Goal: Information Seeking & Learning: Learn about a topic

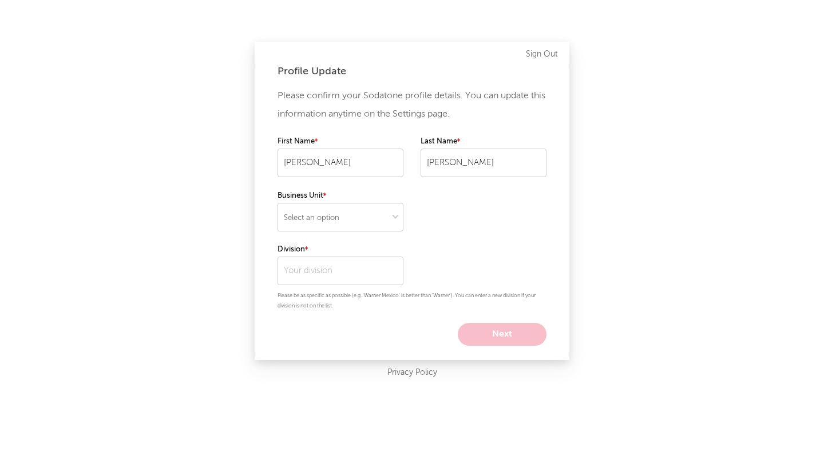
click at [404, 216] on div "Please confirm your Sodatone profile details. You can update this information a…" at bounding box center [411, 216] width 269 height 259
click at [390, 219] on select "Select an option" at bounding box center [340, 217] width 126 height 29
select select "recorded_music"
click at [277, 203] on select "Select an option" at bounding box center [340, 217] width 126 height 29
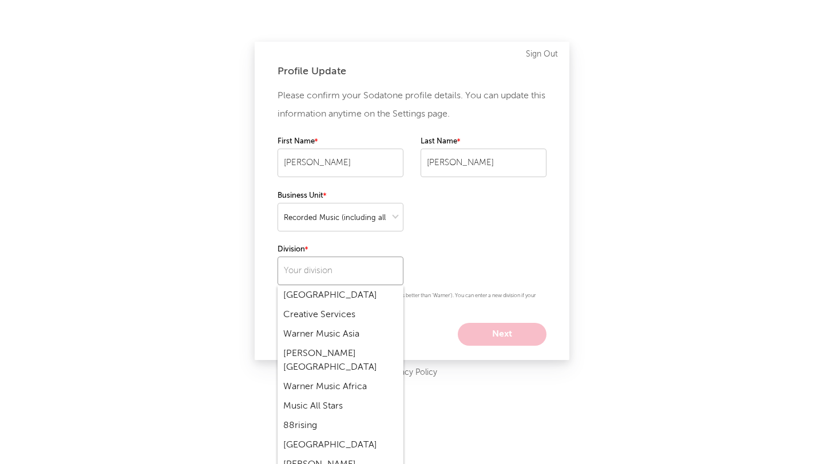
click at [374, 277] on input "text" at bounding box center [340, 271] width 126 height 29
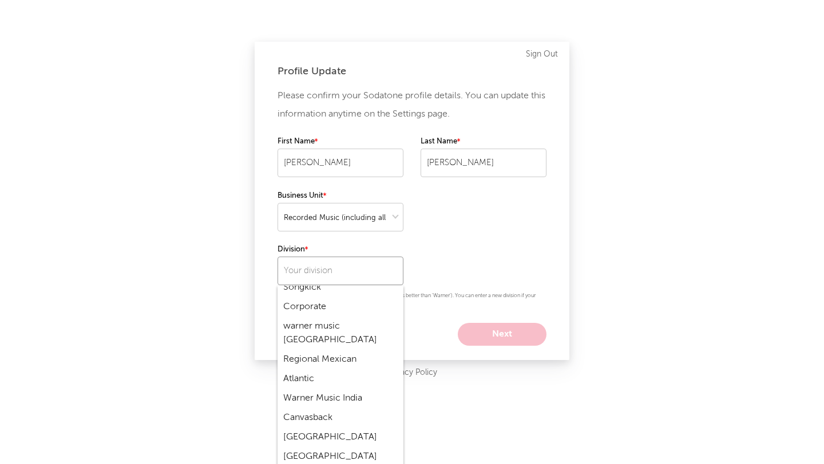
scroll to position [406, 0]
click at [316, 368] on div "Atlantic" at bounding box center [340, 377] width 126 height 19
type input "Atlantic"
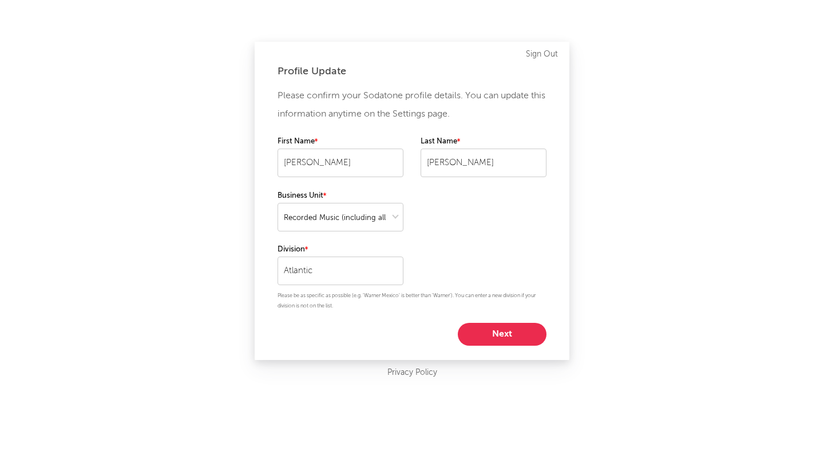
click at [515, 331] on button "Next" at bounding box center [502, 334] width 89 height 23
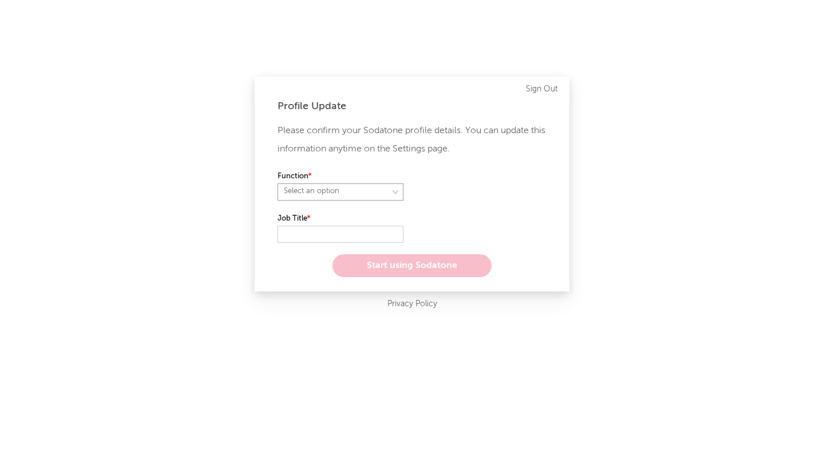
click at [354, 192] on select "Select an option" at bounding box center [340, 192] width 126 height 17
select select "marketing"
click at [277, 184] on select "Select an option" at bounding box center [340, 192] width 126 height 17
click at [331, 234] on input "text" at bounding box center [340, 234] width 126 height 17
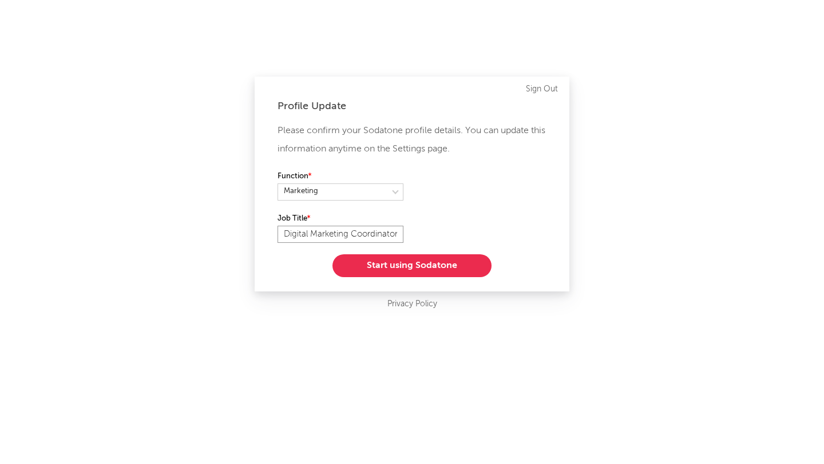
scroll to position [0, 1]
type input "Digital Marketing Coordinator"
click at [380, 265] on button "Start using Sodatone" at bounding box center [411, 266] width 159 height 23
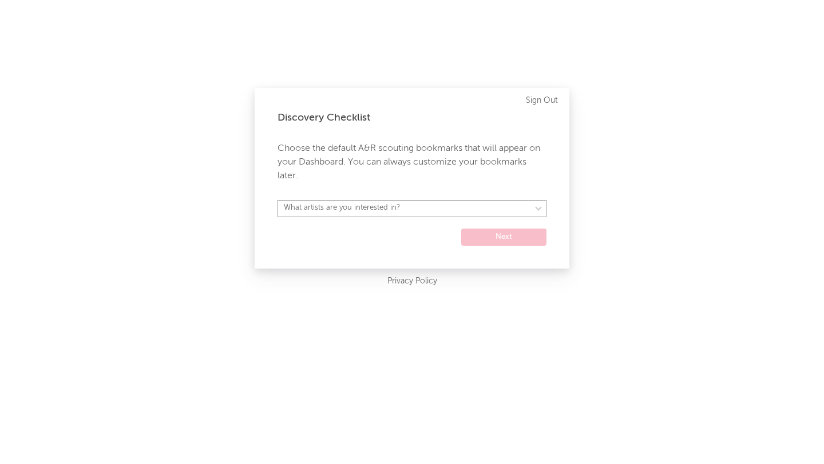
click at [411, 213] on select "What artists are you interested in? Argentina Asia General Australia Austria Be…" at bounding box center [411, 208] width 269 height 17
select select "16"
click at [277, 200] on select "What artists are you interested in? Argentina Asia General Australia Austria Be…" at bounding box center [411, 208] width 269 height 17
click at [478, 236] on button "Next" at bounding box center [503, 237] width 85 height 17
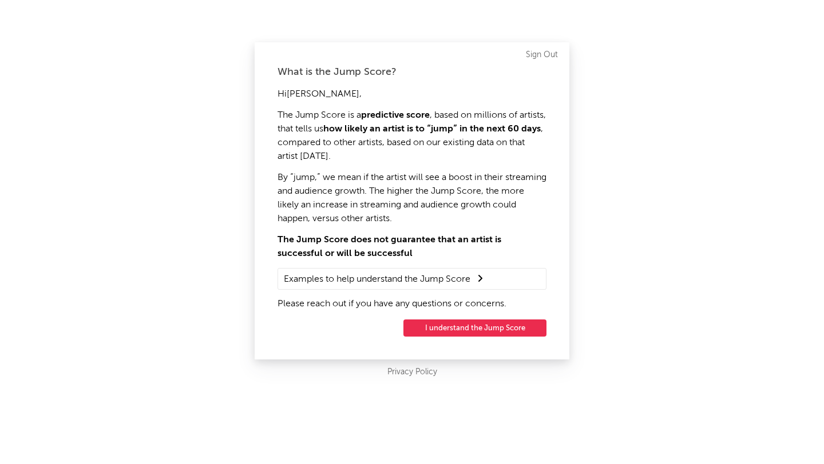
click at [433, 329] on button "I understand the Jump Score" at bounding box center [474, 328] width 143 height 17
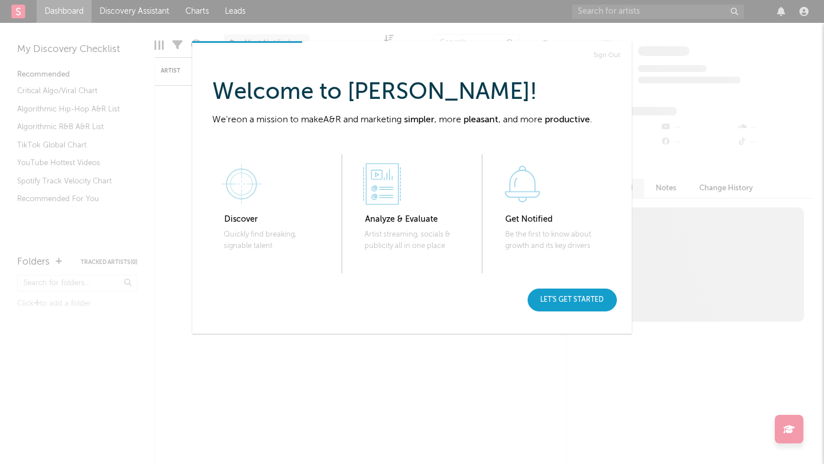
click at [558, 300] on div "Let's get started" at bounding box center [571, 300] width 89 height 23
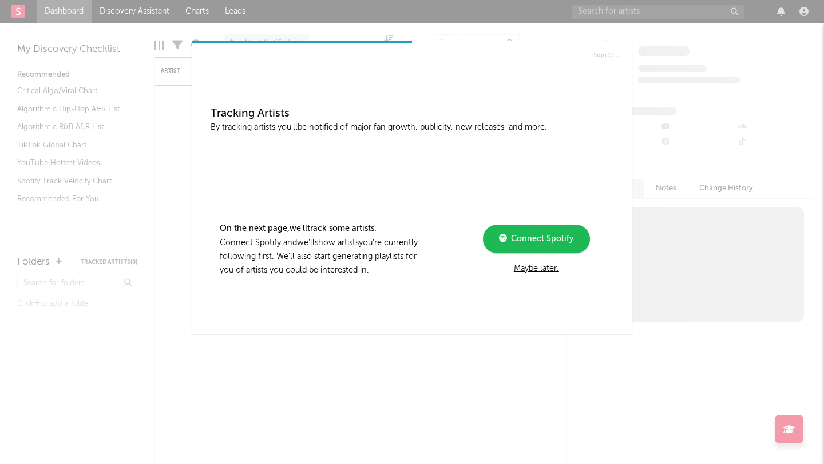
click at [545, 272] on div "Maybe later." at bounding box center [536, 269] width 154 height 14
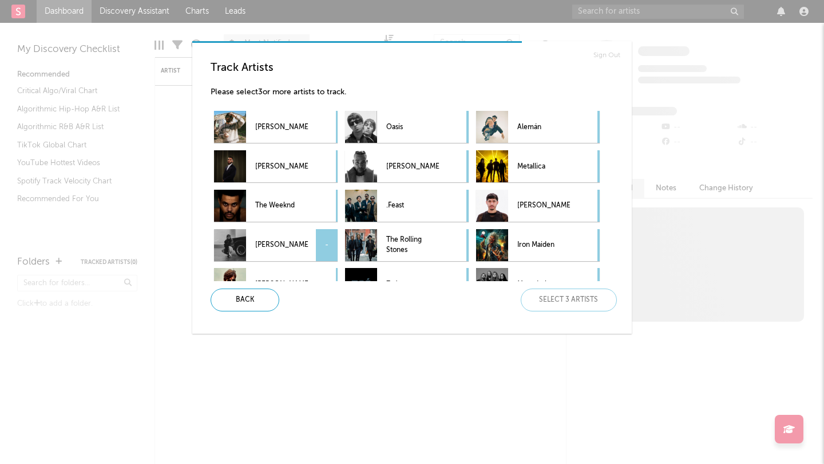
click at [313, 247] on div "Kendrick Lamar -" at bounding box center [276, 245] width 124 height 32
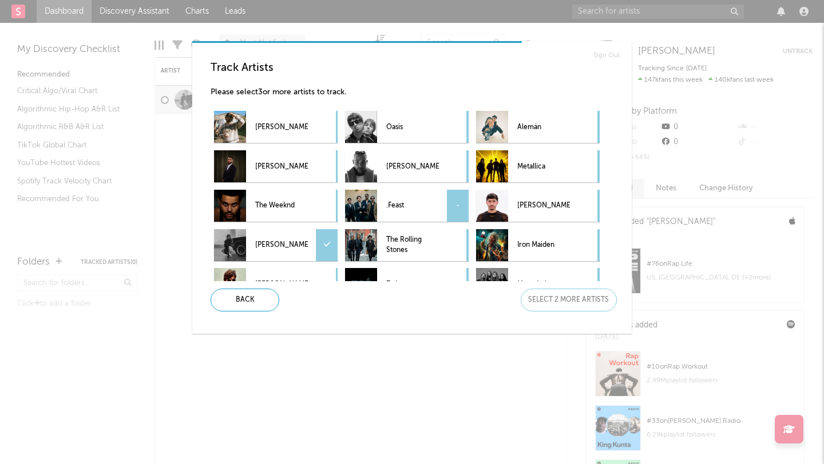
click at [419, 207] on p ".Feast" at bounding box center [412, 206] width 53 height 26
click at [538, 203] on p "Neton Vega" at bounding box center [543, 206] width 53 height 26
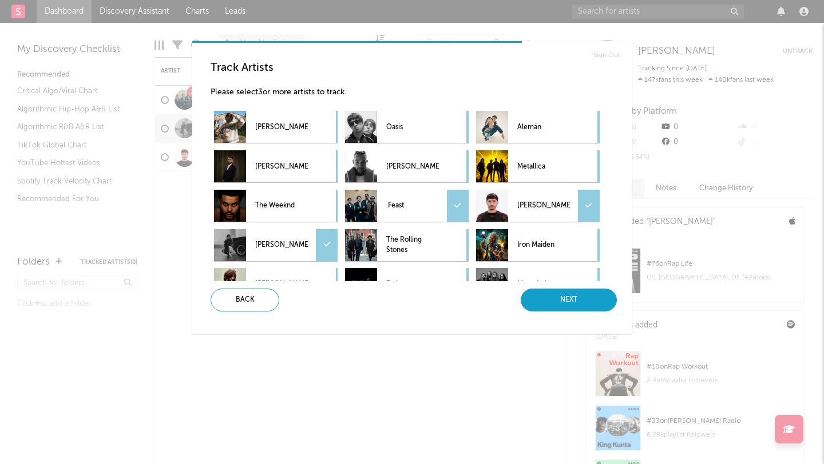
click at [563, 305] on div "Next" at bounding box center [569, 300] width 96 height 23
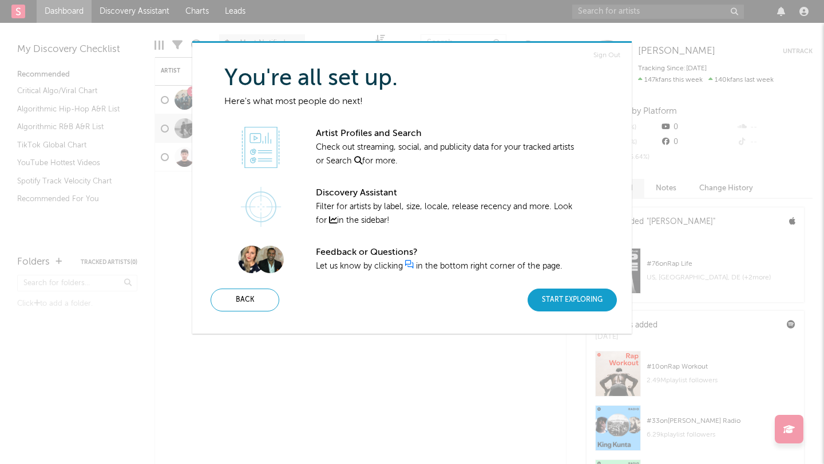
click at [563, 304] on div "Start Exploring" at bounding box center [571, 300] width 89 height 23
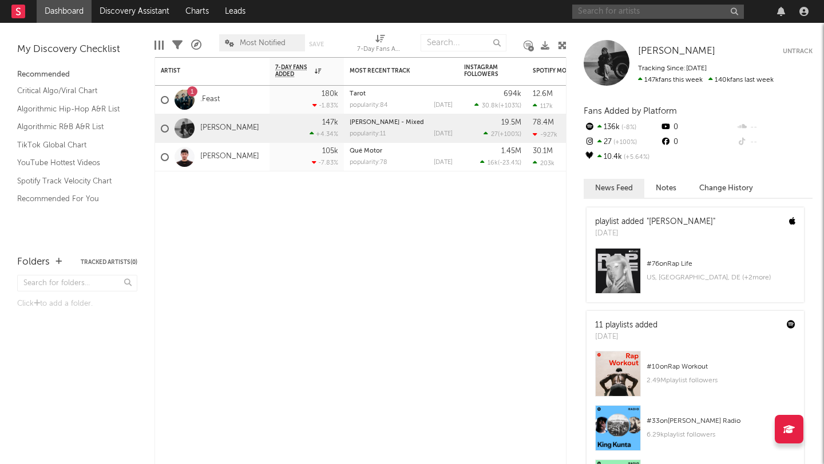
click at [634, 6] on input "text" at bounding box center [658, 12] width 172 height 14
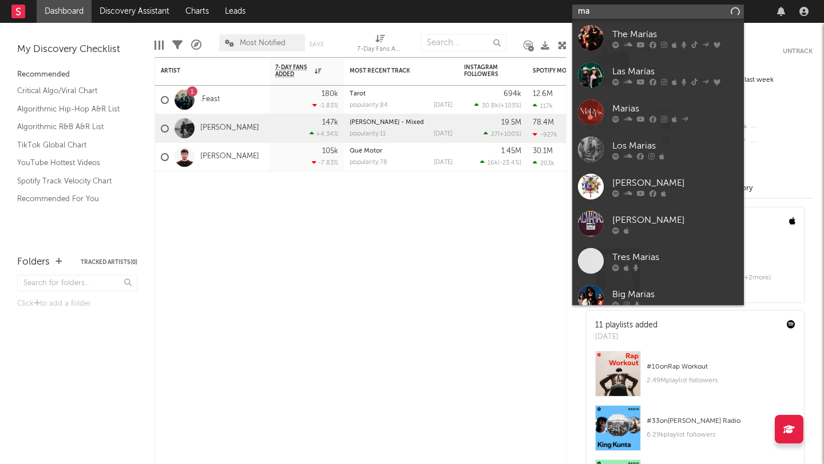
type input "m"
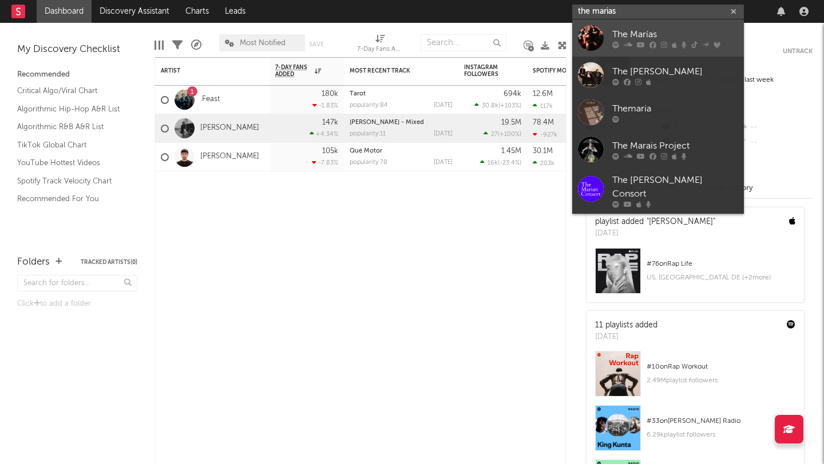
type input "the marias"
click at [658, 35] on div "The Marías" at bounding box center [675, 34] width 126 height 14
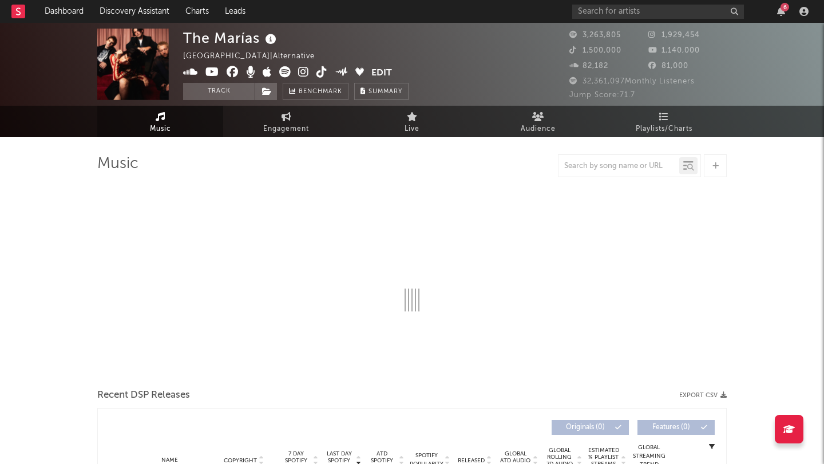
select select "6m"
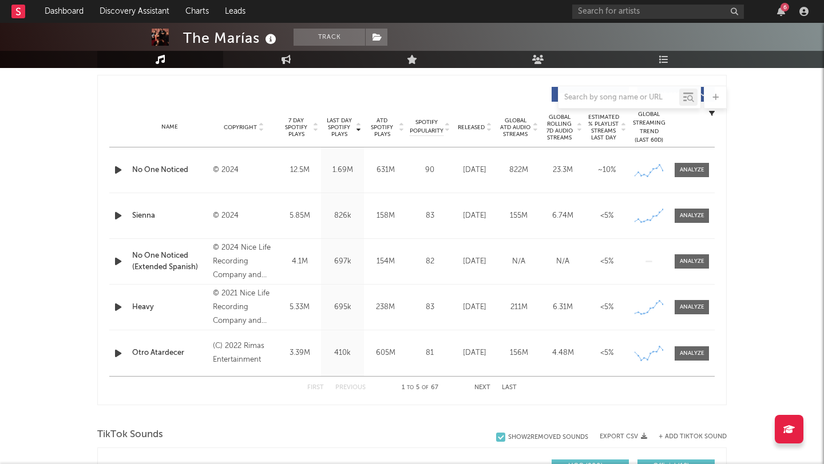
scroll to position [426, 0]
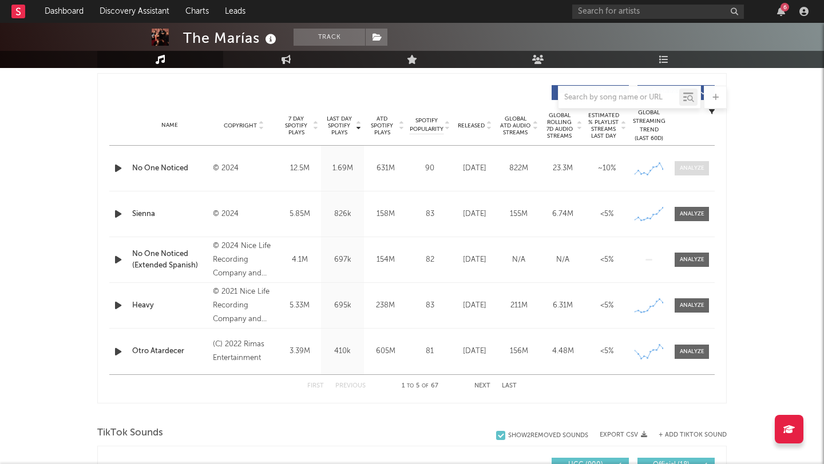
click at [683, 169] on div at bounding box center [692, 168] width 25 height 9
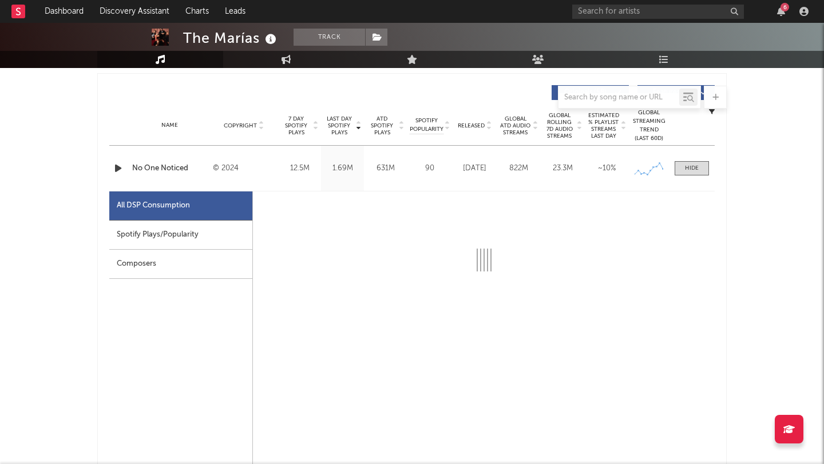
select select "6m"
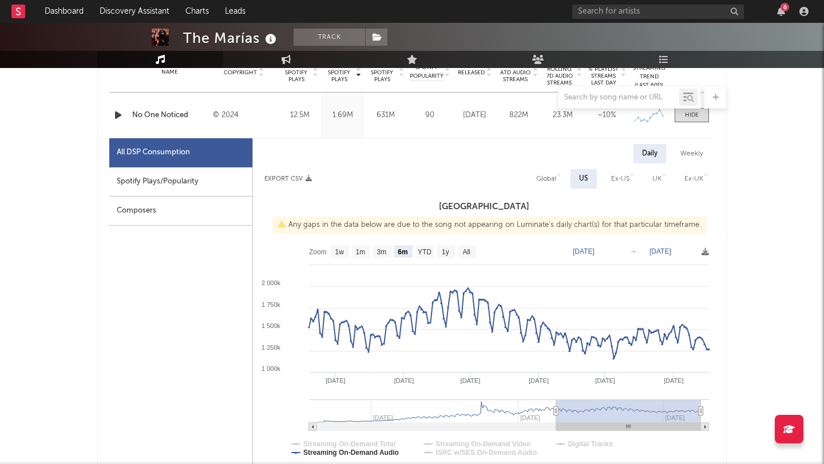
scroll to position [477, 0]
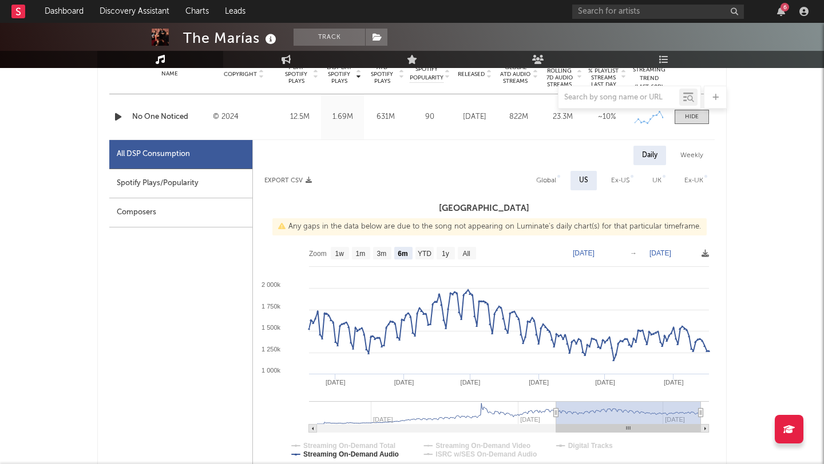
click at [687, 162] on div "Weekly" at bounding box center [692, 155] width 40 height 19
select select "6m"
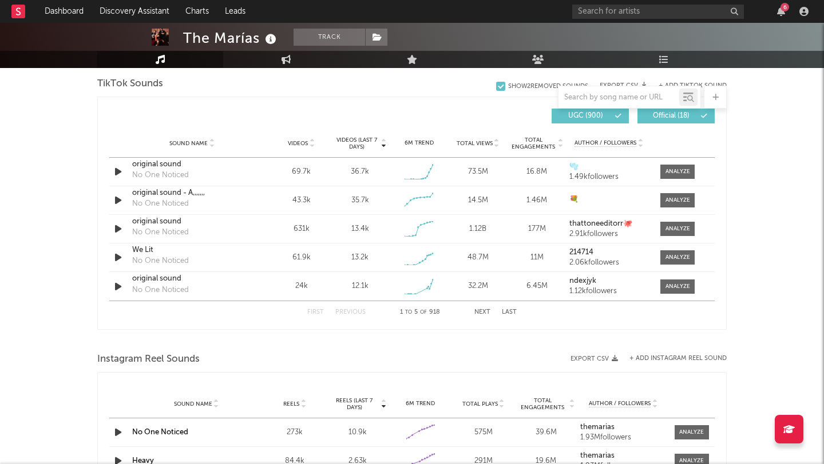
scroll to position [1311, 0]
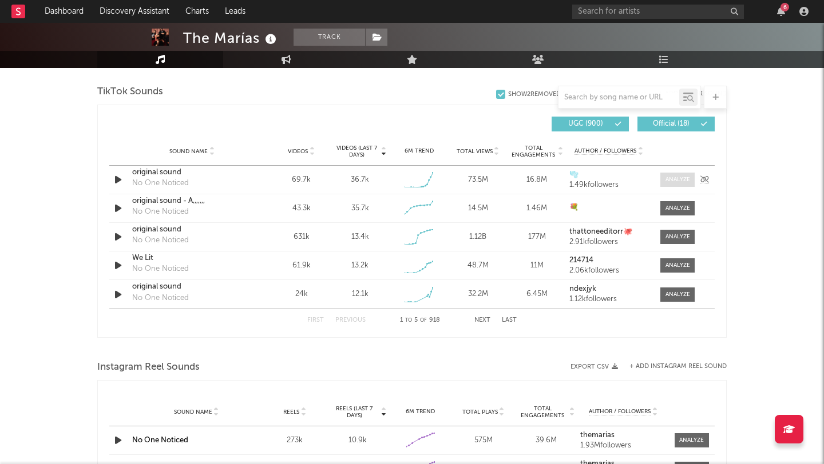
click at [674, 185] on span at bounding box center [677, 180] width 34 height 14
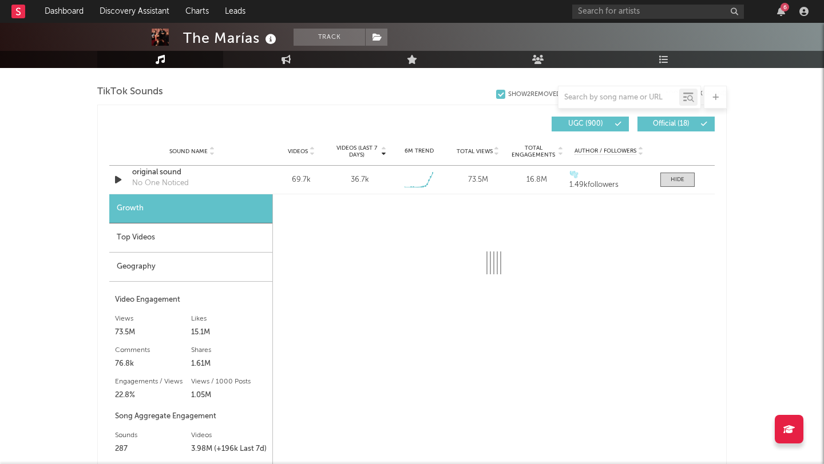
select select "1w"
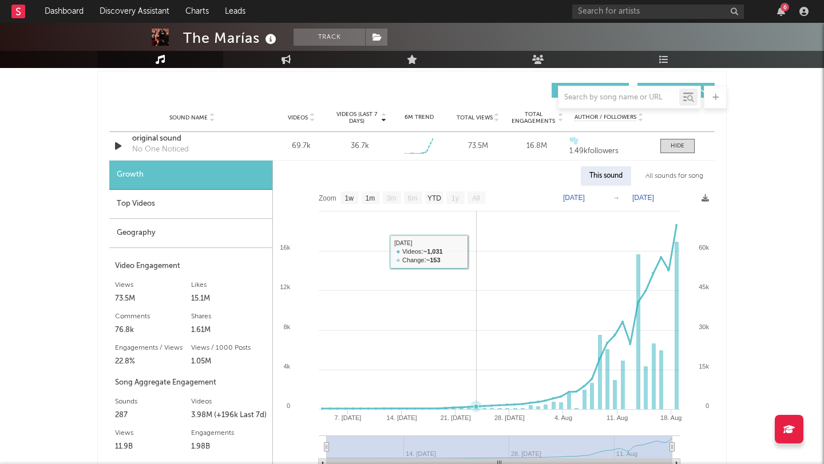
scroll to position [1345, 0]
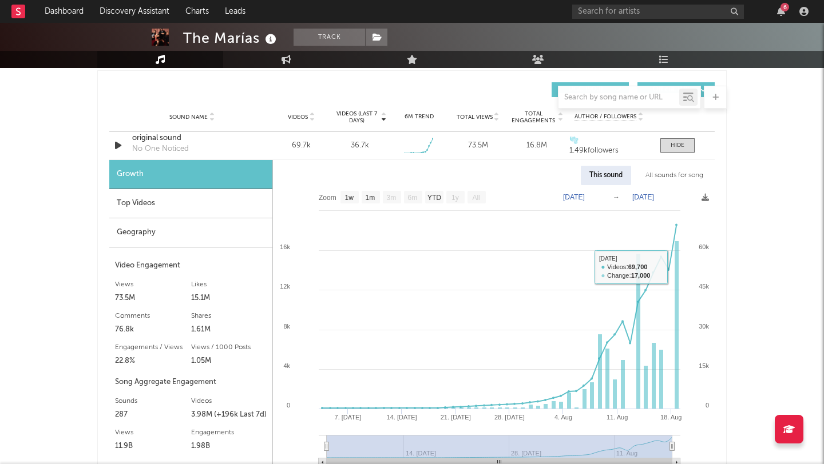
click at [757, 311] on div "The Marías Track United States | Alternative Edit Track Benchmark Summary 3,263…" at bounding box center [412, 44] width 824 height 2734
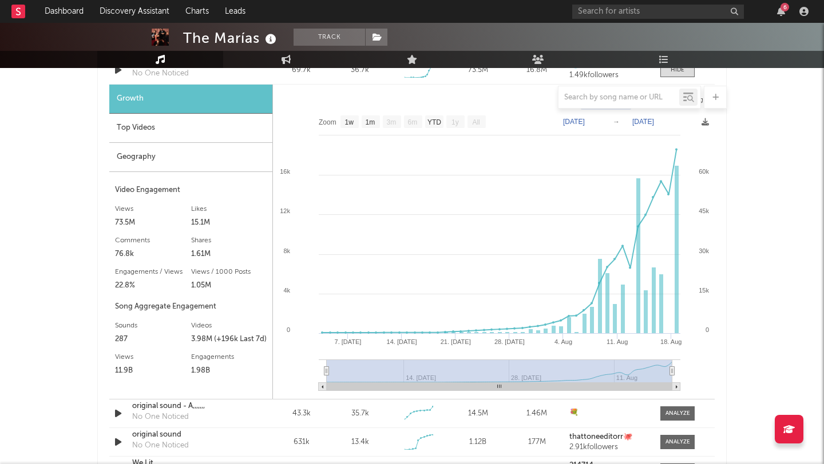
scroll to position [1426, 0]
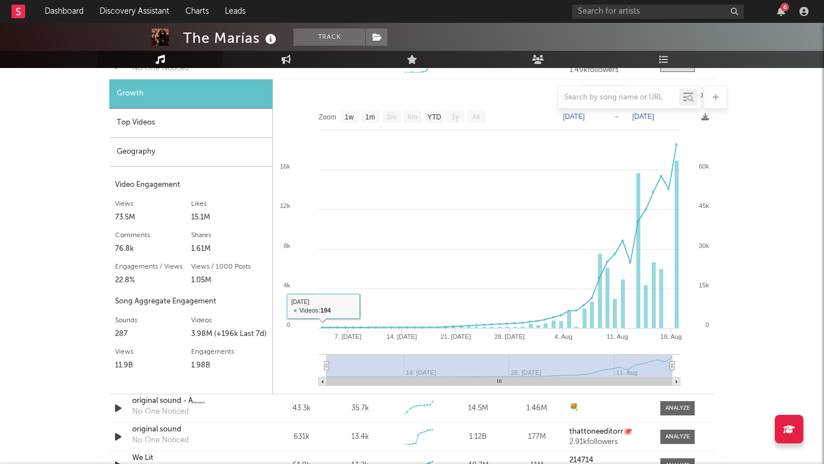
click at [213, 120] on div "Top Videos" at bounding box center [190, 123] width 163 height 29
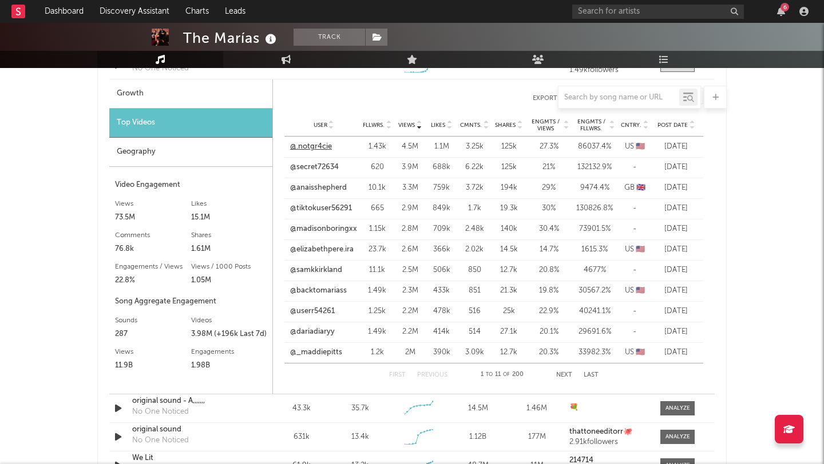
click at [315, 142] on link "@.notgr4cie" at bounding box center [311, 146] width 42 height 11
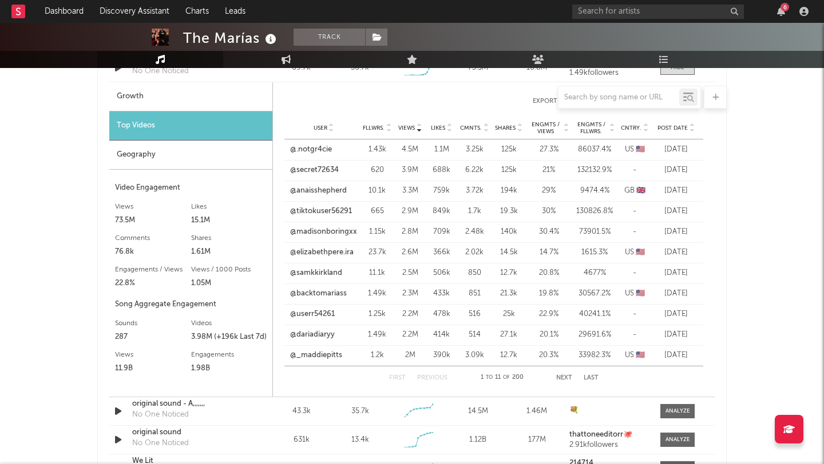
scroll to position [1420, 0]
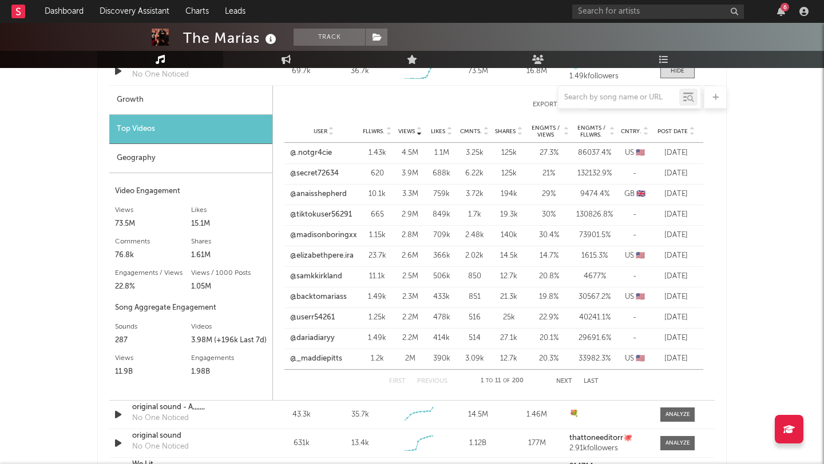
click at [134, 96] on div at bounding box center [411, 97] width 629 height 23
click at [133, 108] on div at bounding box center [411, 97] width 629 height 23
click at [132, 98] on div at bounding box center [411, 97] width 629 height 23
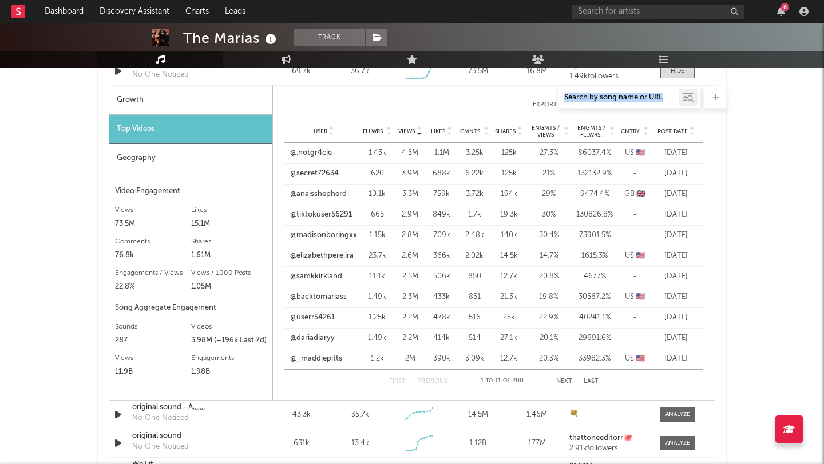
click at [132, 98] on div at bounding box center [411, 97] width 629 height 23
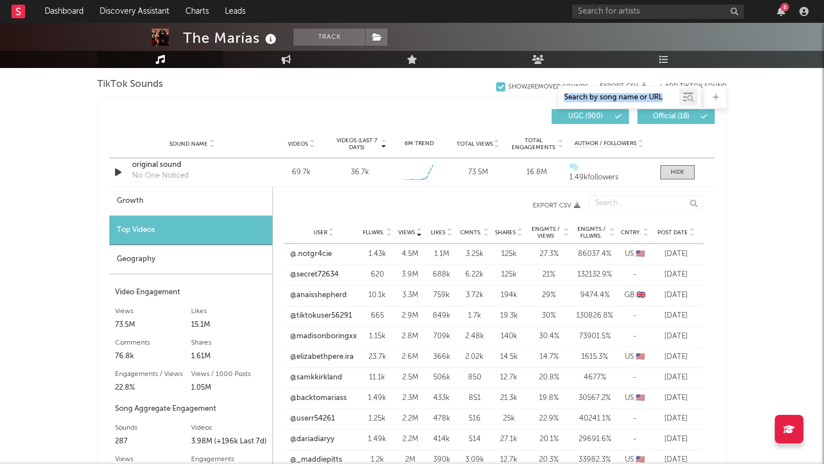
scroll to position [1289, 0]
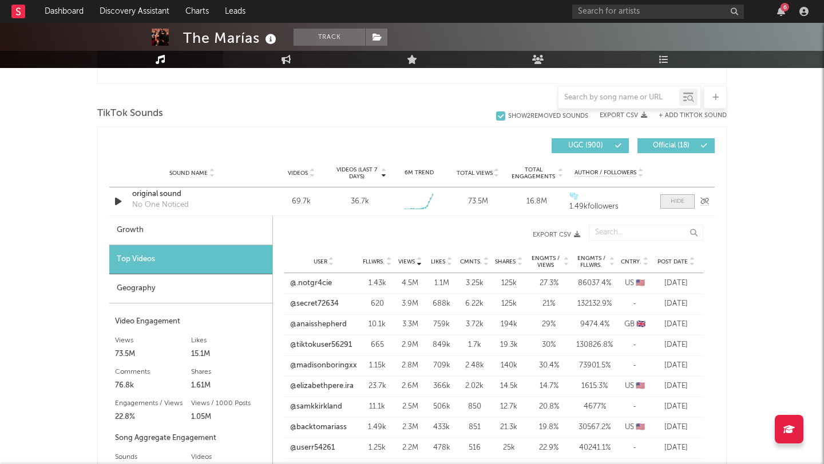
click at [684, 204] on span at bounding box center [677, 201] width 34 height 14
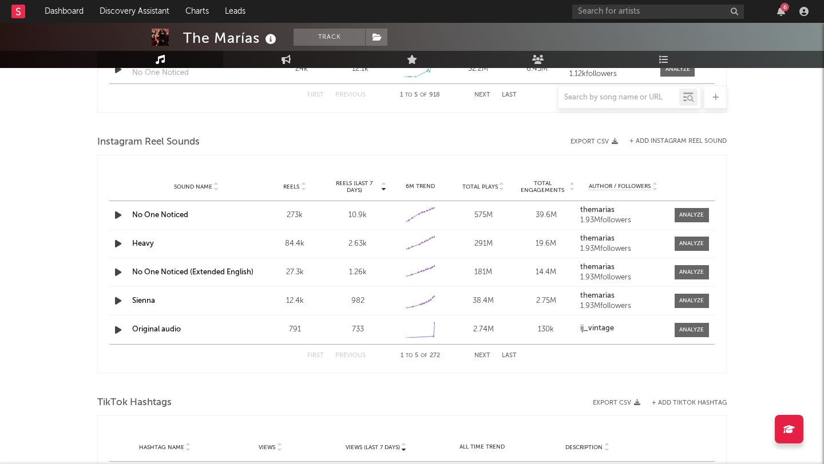
scroll to position [1540, 0]
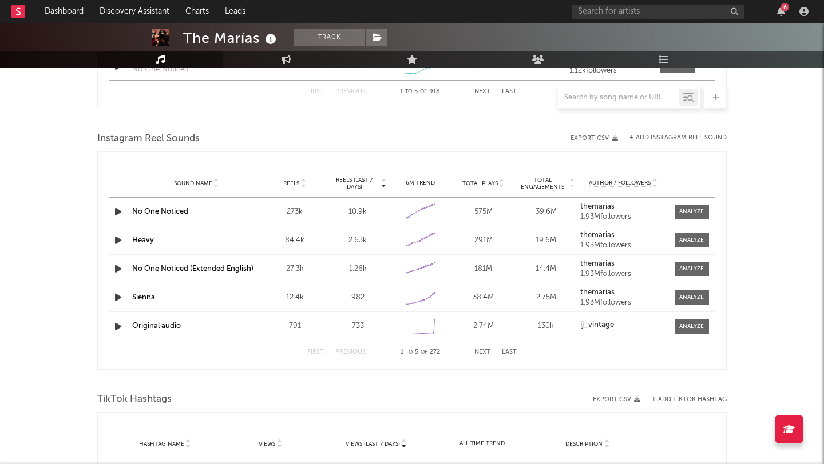
click at [181, 211] on link "No One Noticed" at bounding box center [160, 211] width 56 height 7
